Goal: Browse casually: Explore the website without a specific task or goal

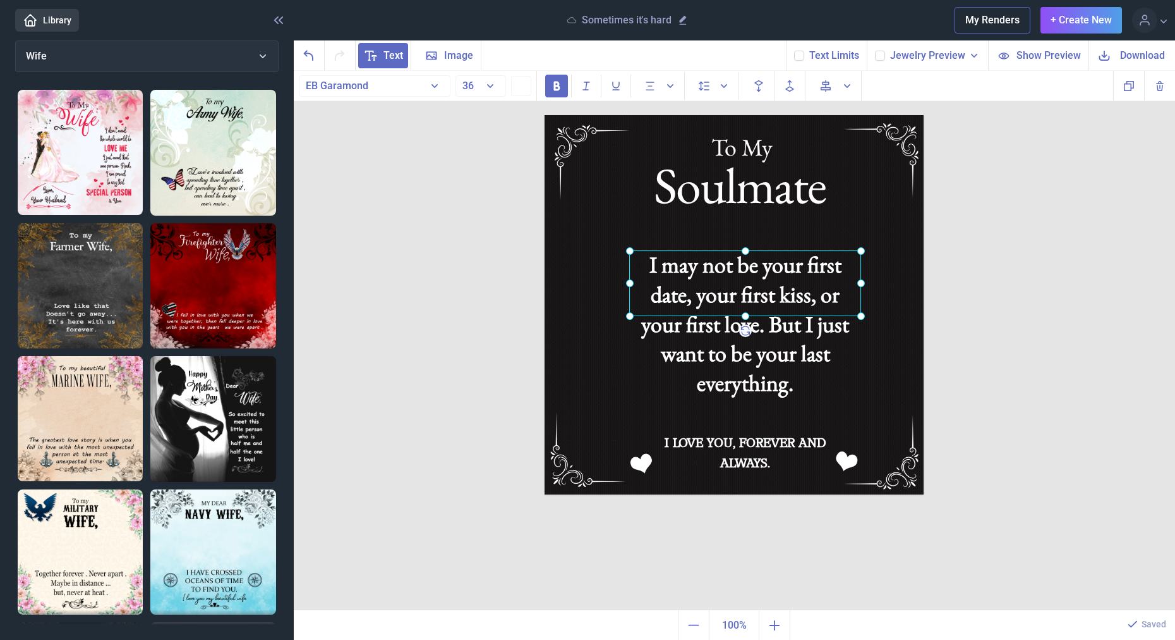
scroll to position [971, 0]
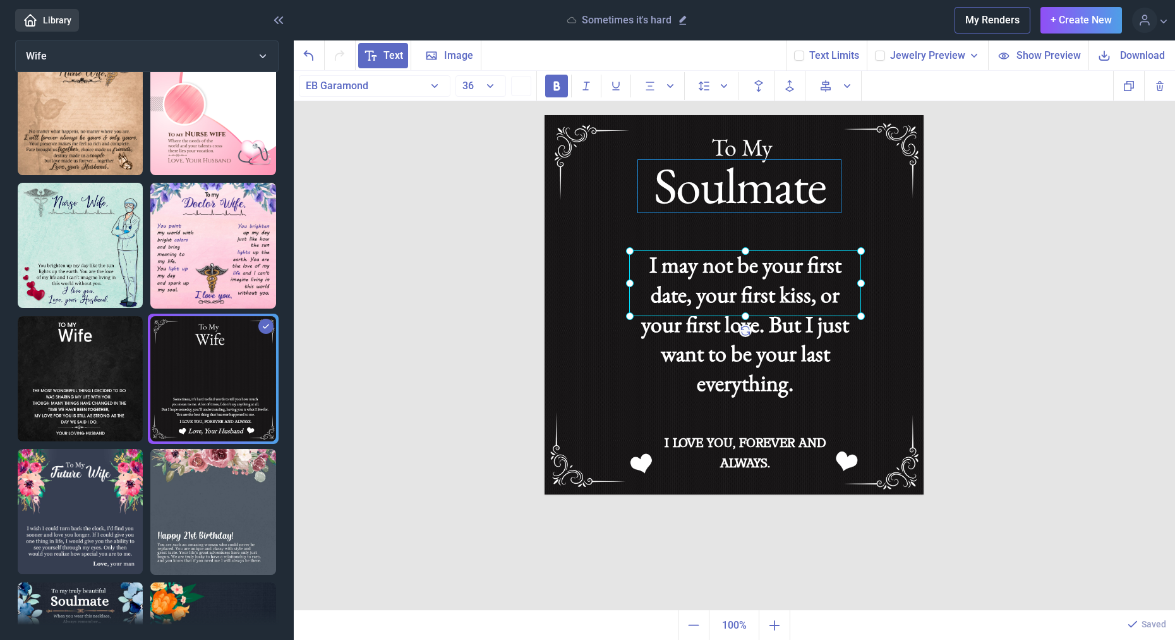
click at [776, 115] on div "Soulmate" at bounding box center [734, 115] width 379 height 0
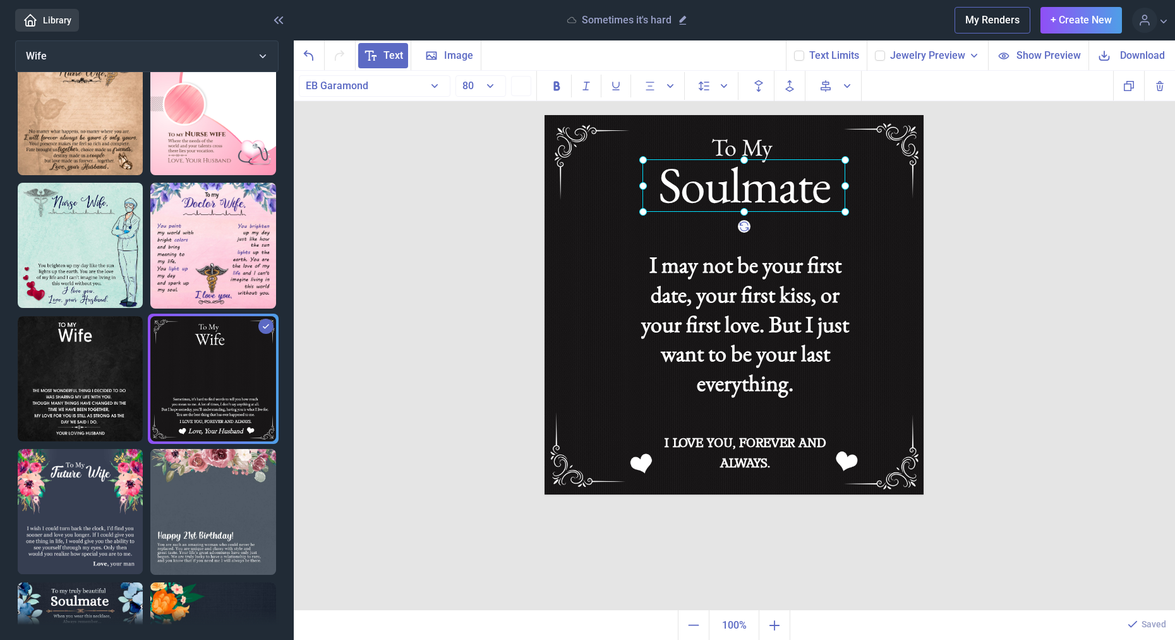
click at [778, 186] on div at bounding box center [744, 185] width 203 height 52
click at [545, 115] on div "To My" at bounding box center [545, 115] width 0 height 0
click at [995, 187] on div "To My Soulmate I may not be your first date, your first kiss, or your first lov…" at bounding box center [735, 341] width 882 height 540
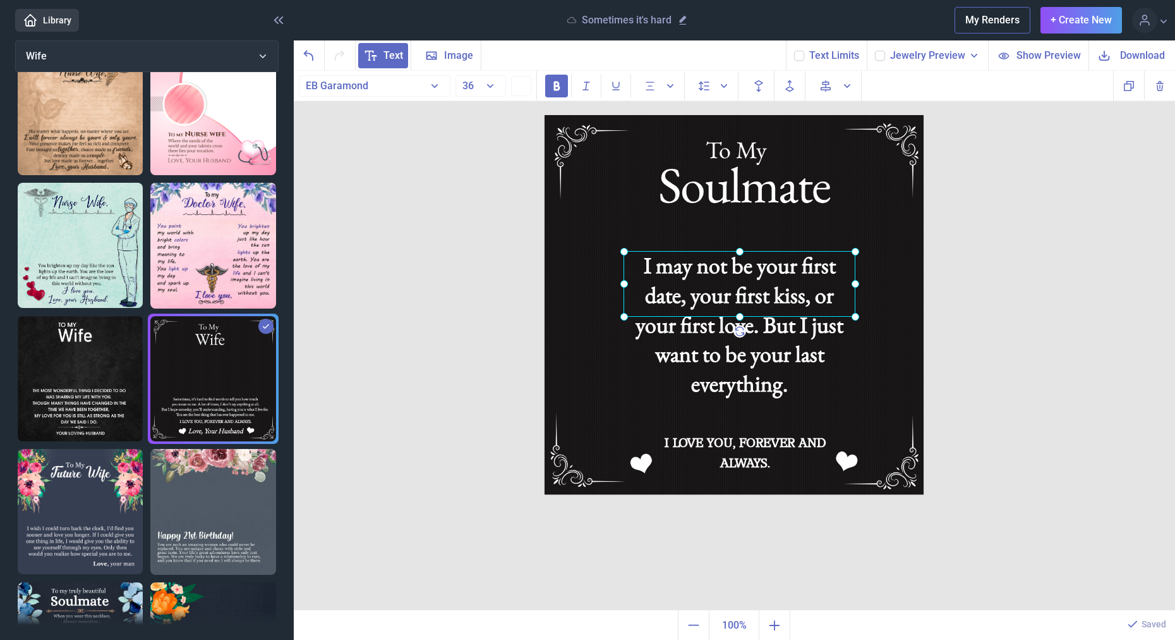
click at [545, 115] on div "I may not be your first date, your first kiss, or your first love. But I just w…" at bounding box center [545, 115] width 0 height 0
drag, startPoint x: 1032, startPoint y: 413, endPoint x: 1022, endPoint y: 409, distance: 10.0
click at [1032, 413] on div "To My Soulmate I may not be your first date, your first kiss, or your first lov…" at bounding box center [735, 341] width 882 height 540
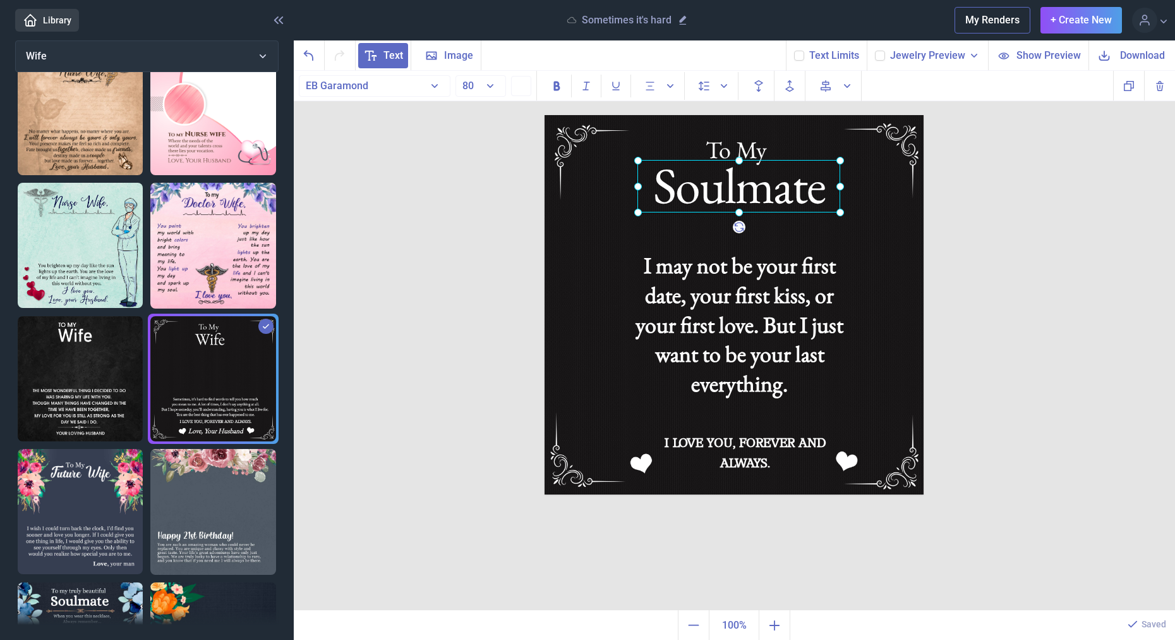
click at [545, 115] on div "Soulmate" at bounding box center [545, 115] width 0 height 0
click at [545, 115] on div "To My" at bounding box center [545, 115] width 0 height 0
drag, startPoint x: 749, startPoint y: 147, endPoint x: 1102, endPoint y: 166, distance: 353.8
click at [1102, 166] on div "To My Soulmate I may not be your first date, your first kiss, or your first lov…" at bounding box center [735, 341] width 882 height 540
click at [545, 115] on div "Soulmate" at bounding box center [545, 115] width 0 height 0
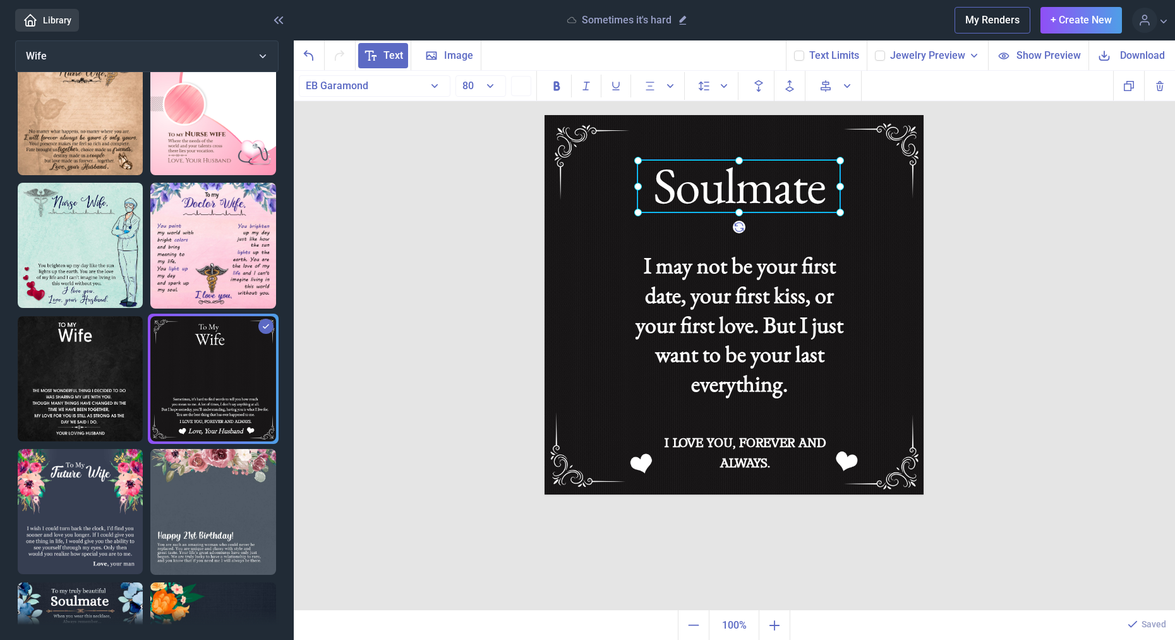
click at [791, 179] on div at bounding box center [739, 186] width 203 height 52
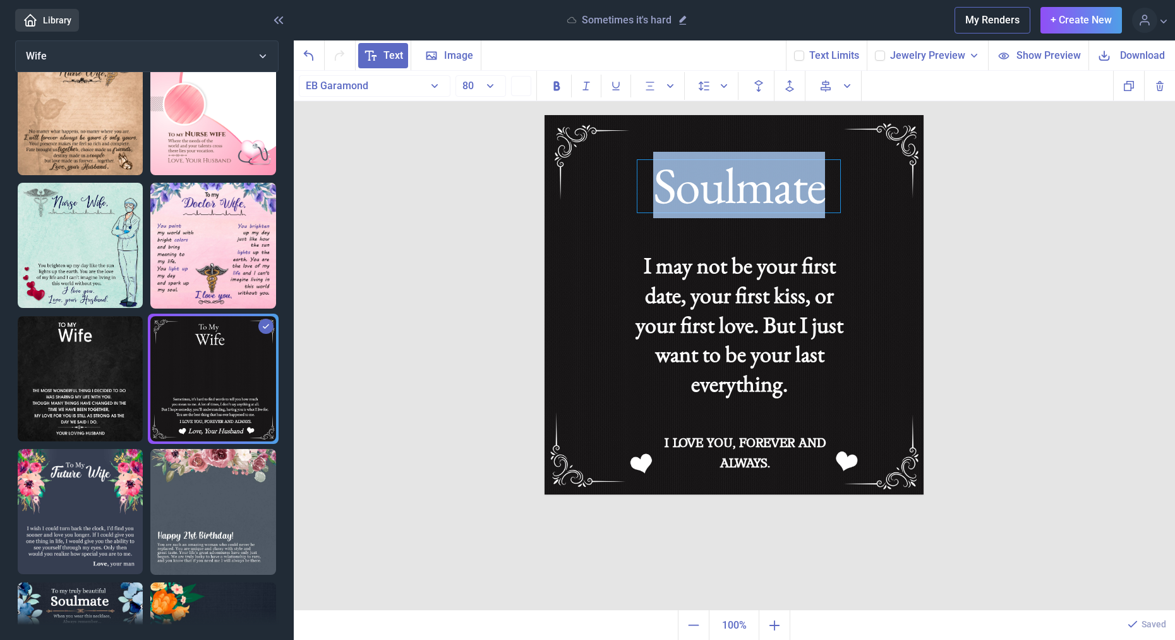
click at [791, 180] on div "Soulmate" at bounding box center [739, 186] width 203 height 52
click at [409, 83] on button "EB Garamond" at bounding box center [375, 85] width 152 height 21
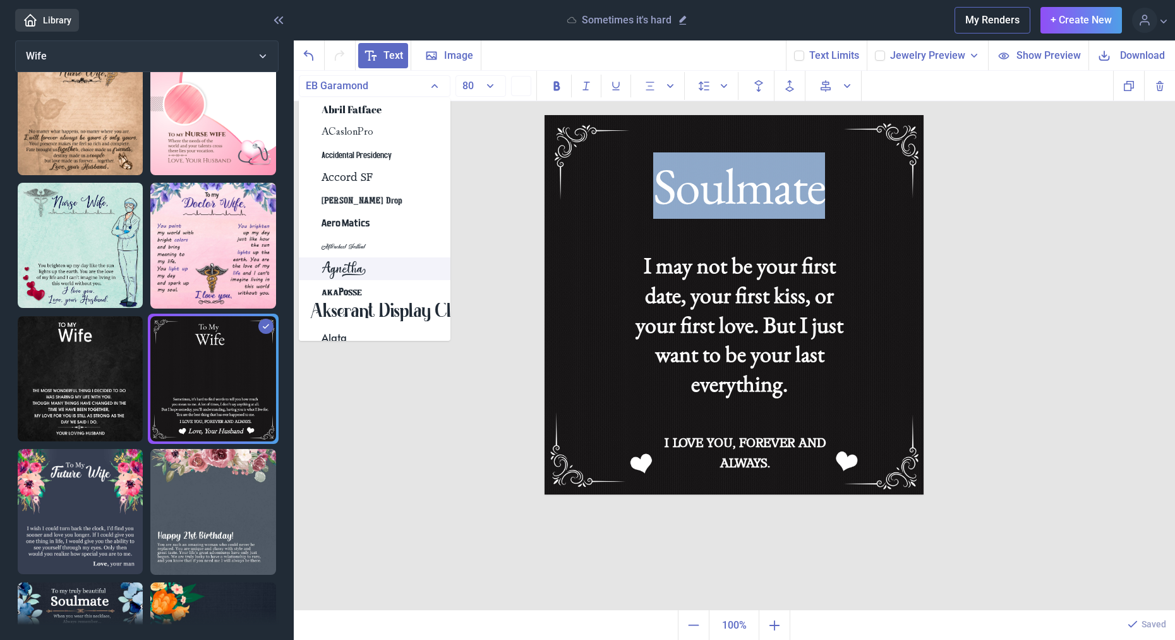
click at [382, 269] on div "Agnetha" at bounding box center [375, 268] width 152 height 23
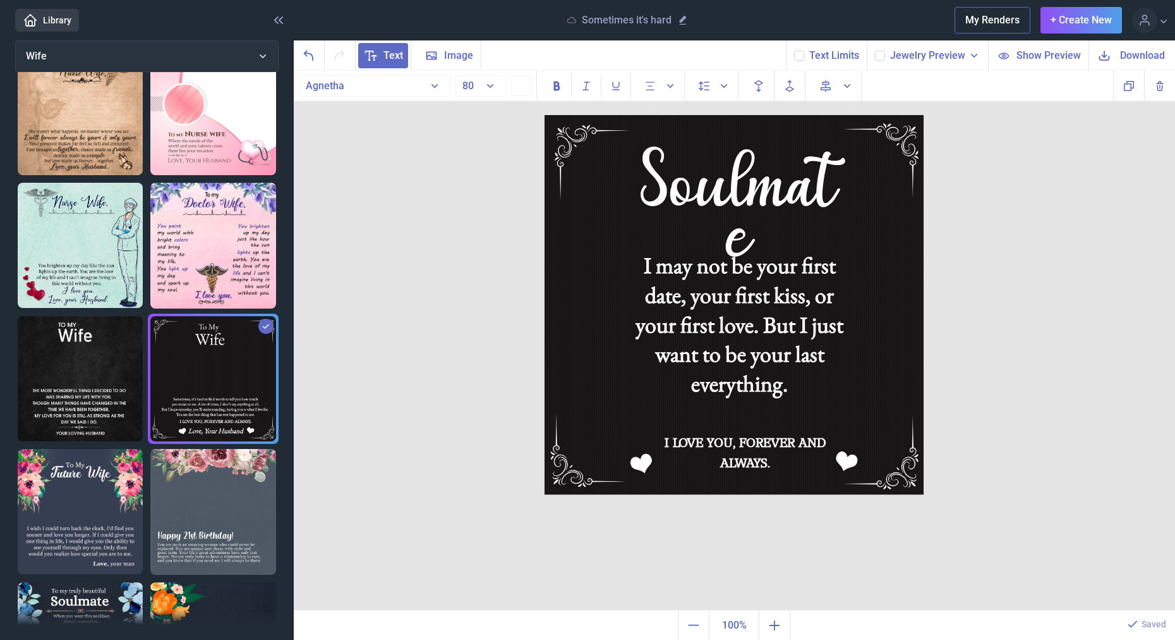
drag, startPoint x: 1167, startPoint y: 337, endPoint x: 1065, endPoint y: 305, distance: 106.5
click at [1163, 332] on div "To My Soulmate I may not be your first date, your first kiss, or your first lov…" at bounding box center [735, 341] width 882 height 540
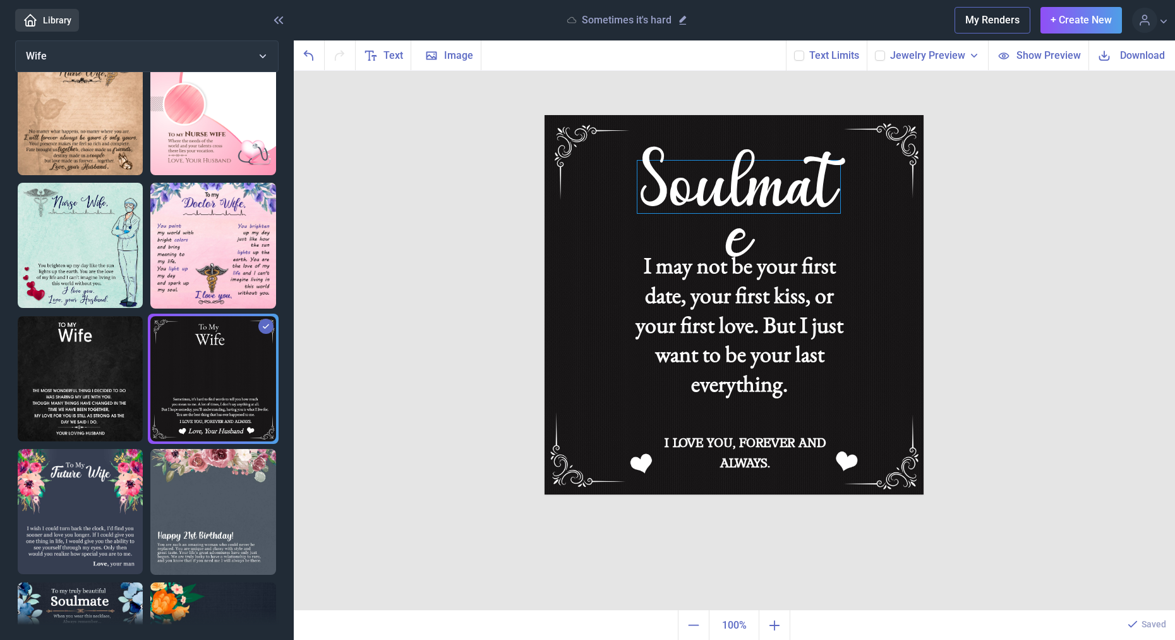
click at [801, 115] on div "Soulmate" at bounding box center [734, 115] width 379 height 0
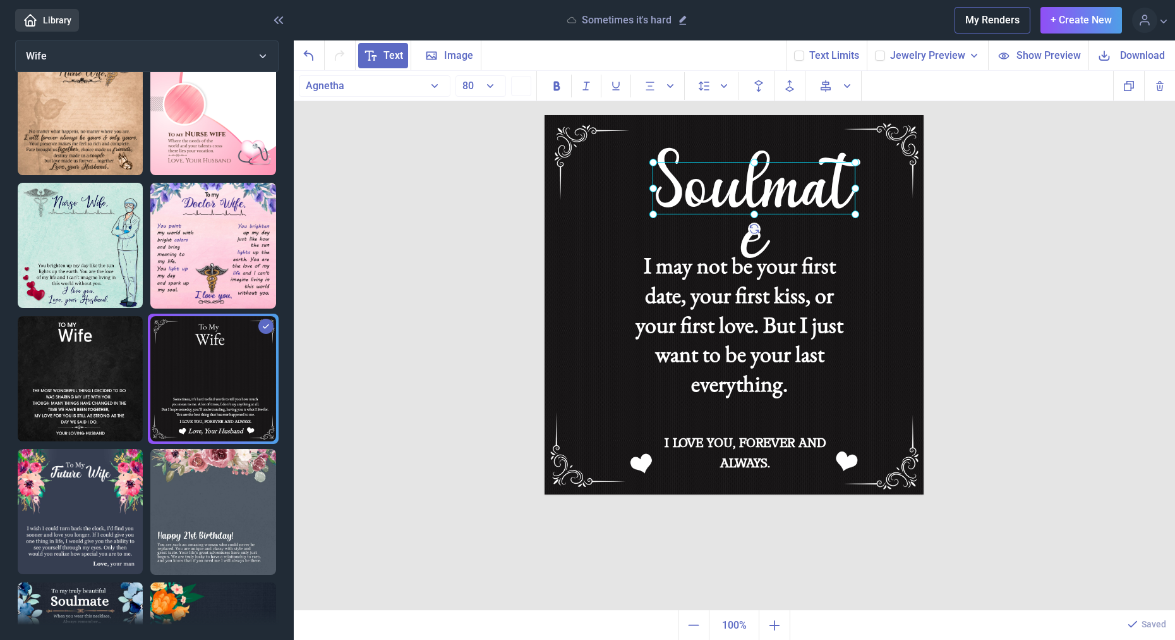
drag, startPoint x: 830, startPoint y: 183, endPoint x: 818, endPoint y: 183, distance: 12.0
click at [840, 184] on div at bounding box center [754, 188] width 203 height 52
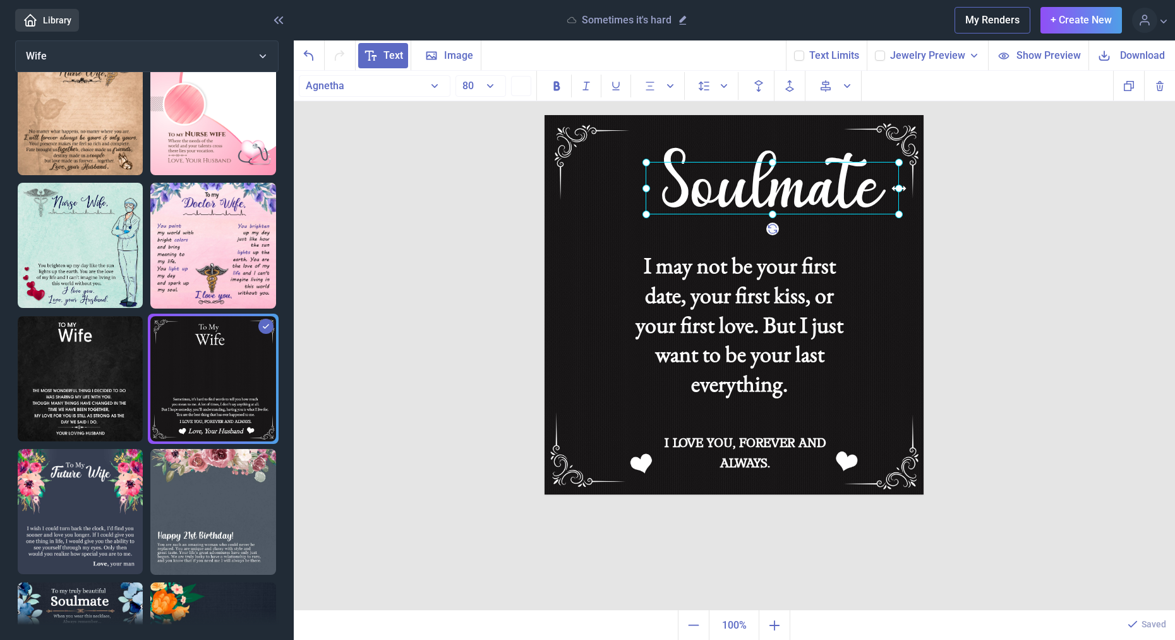
drag, startPoint x: 846, startPoint y: 190, endPoint x: 897, endPoint y: 190, distance: 51.8
click at [897, 190] on icon at bounding box center [899, 188] width 18 height 18
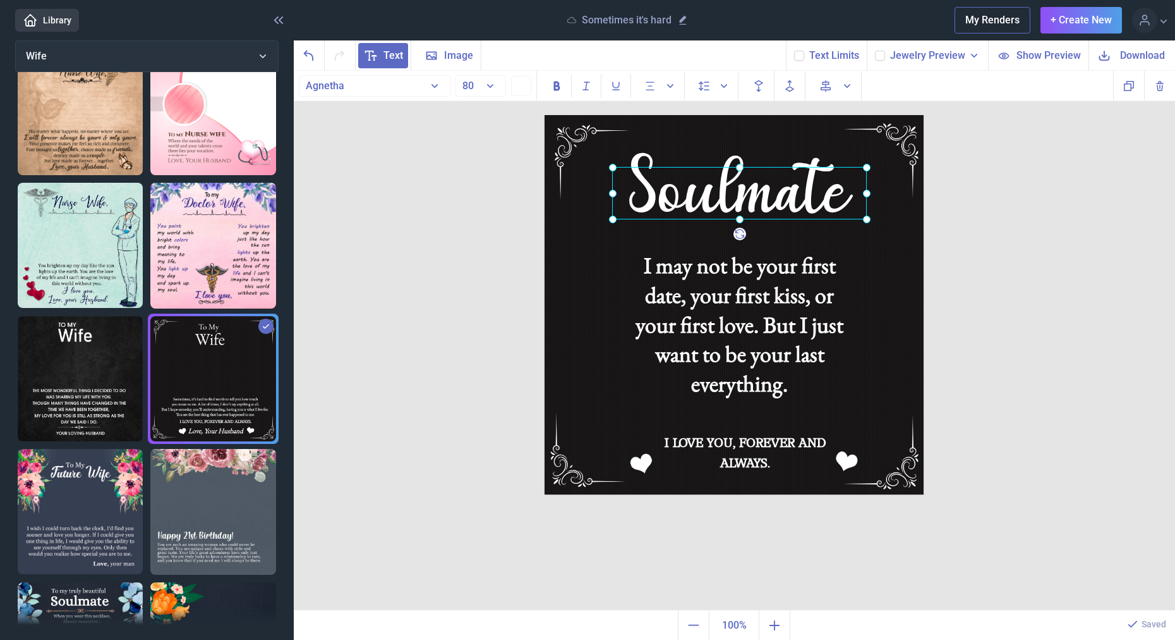
drag, startPoint x: 846, startPoint y: 183, endPoint x: 812, endPoint y: 188, distance: 33.9
click at [812, 188] on div at bounding box center [739, 193] width 255 height 52
click at [1041, 196] on div "To My Soulmate I may not be your first date, your first kiss, or your first lov…" at bounding box center [735, 341] width 882 height 540
click at [545, 115] on div "Soulmate" at bounding box center [545, 115] width 0 height 0
click at [1039, 193] on div "To My Soulmate I may not be your first date, your first kiss, or your first lov…" at bounding box center [735, 341] width 882 height 540
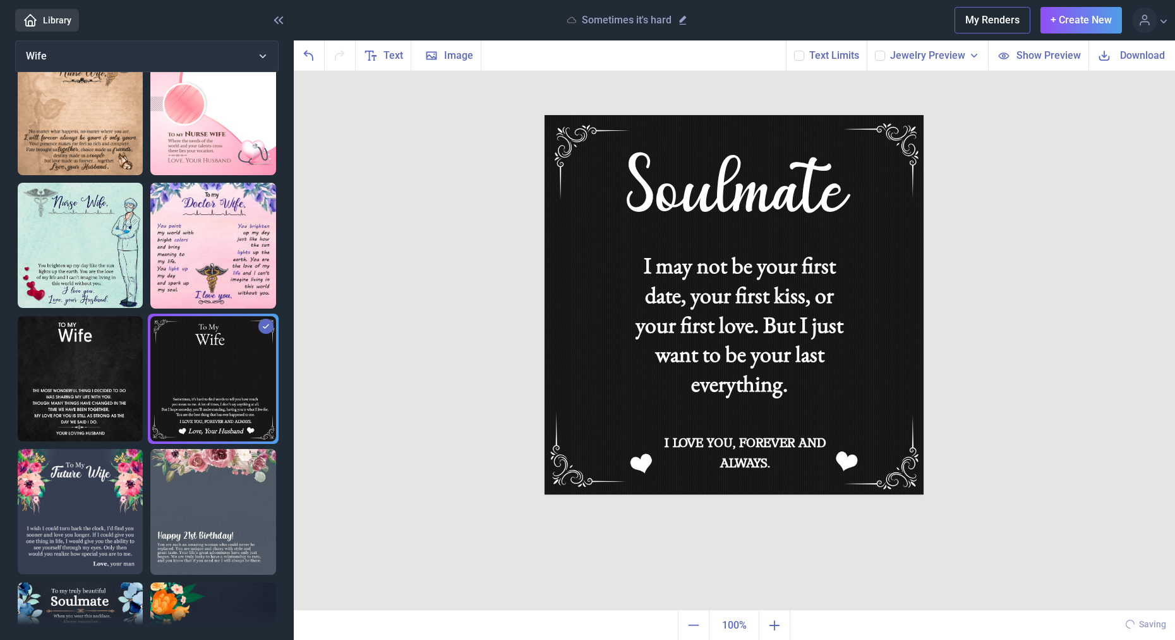
click at [55, 21] on link "Library" at bounding box center [47, 20] width 64 height 23
